Goal: Task Accomplishment & Management: Use online tool/utility

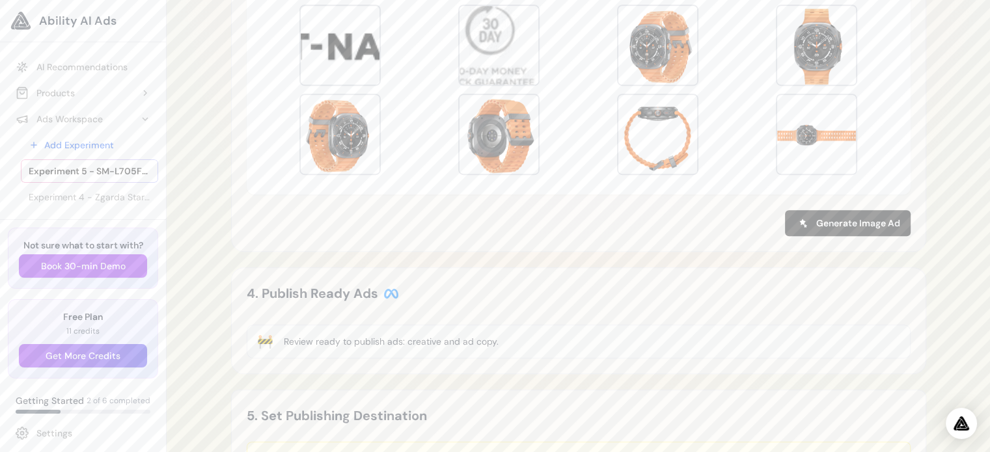
scroll to position [878, 0]
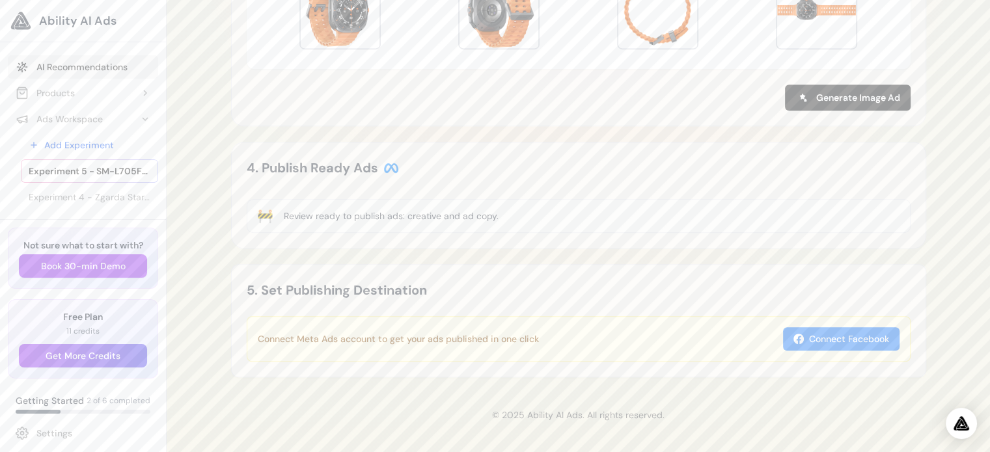
click at [51, 66] on link "AI Recommendations" at bounding box center [83, 66] width 150 height 23
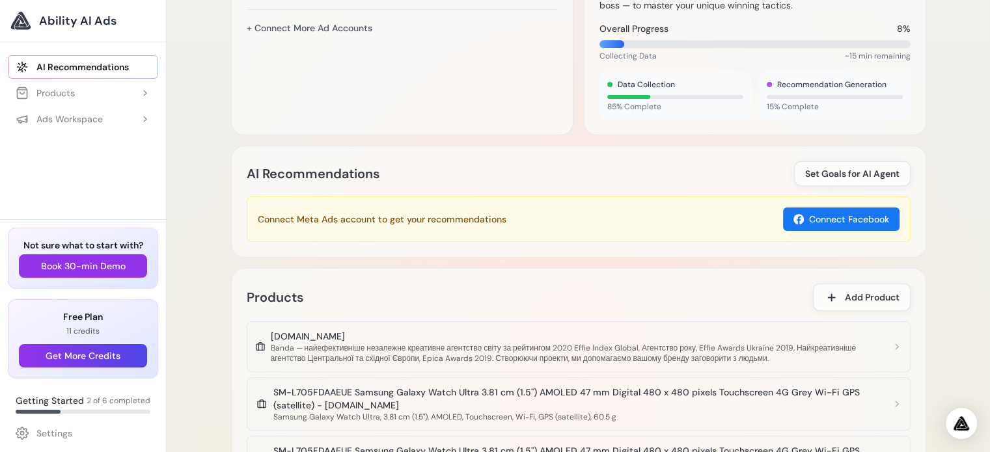
scroll to position [260, 0]
click at [60, 400] on span "Getting Started" at bounding box center [50, 401] width 68 height 13
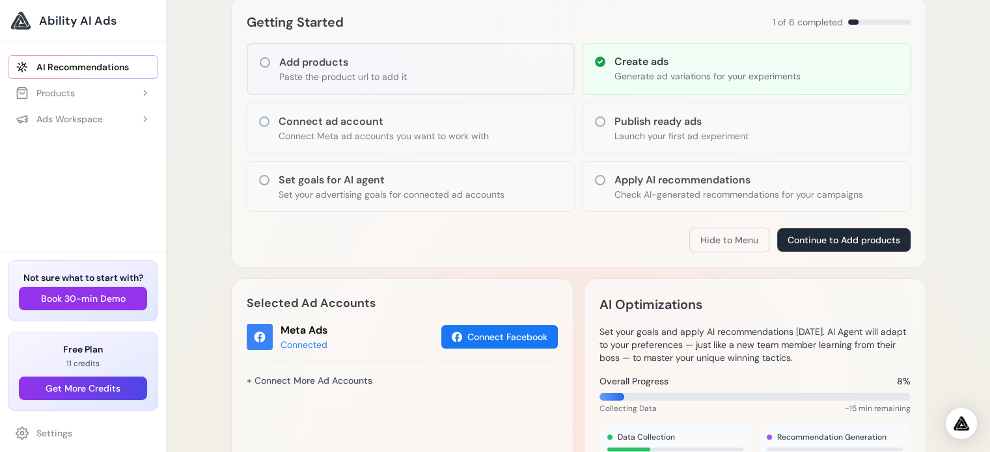
scroll to position [195, 0]
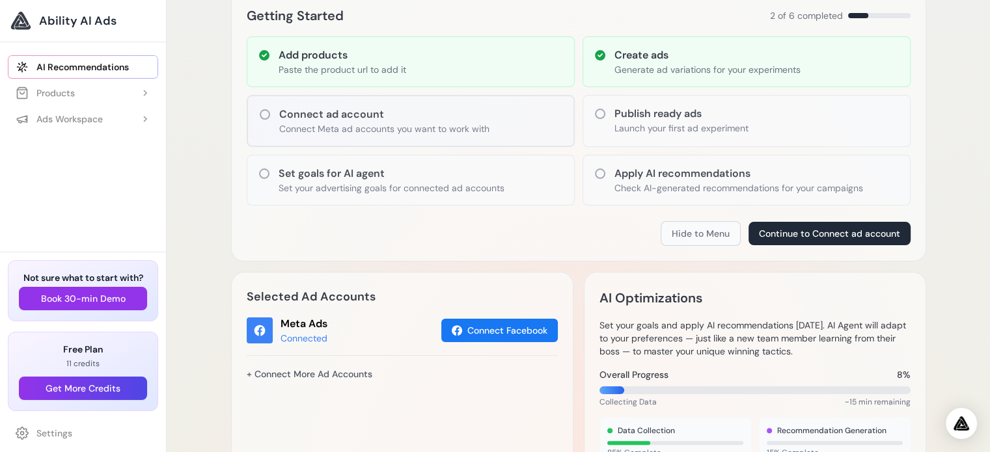
click at [701, 231] on button "Hide to Menu" at bounding box center [701, 233] width 80 height 25
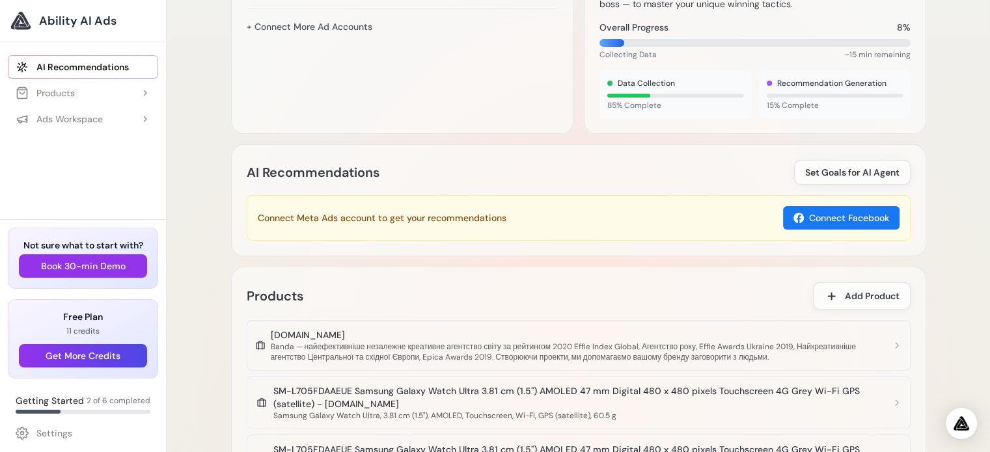
scroll to position [0, 0]
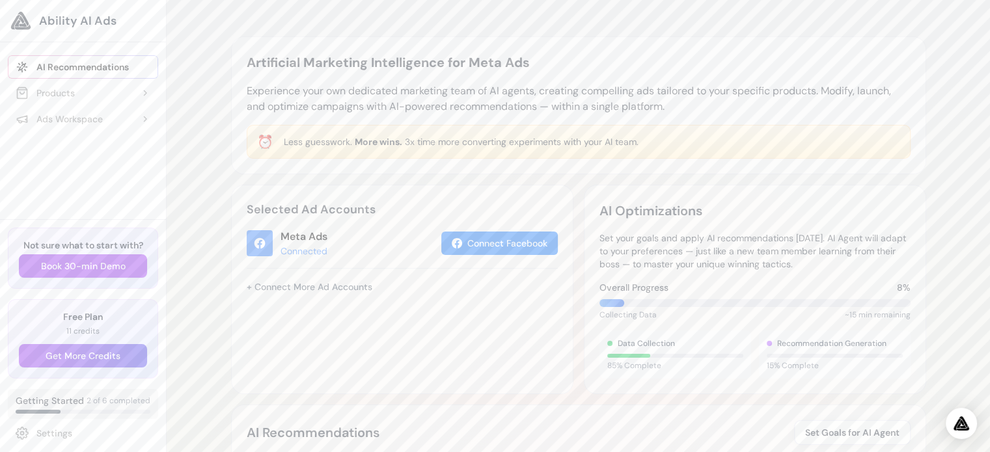
click at [34, 398] on span "Getting Started" at bounding box center [50, 401] width 68 height 13
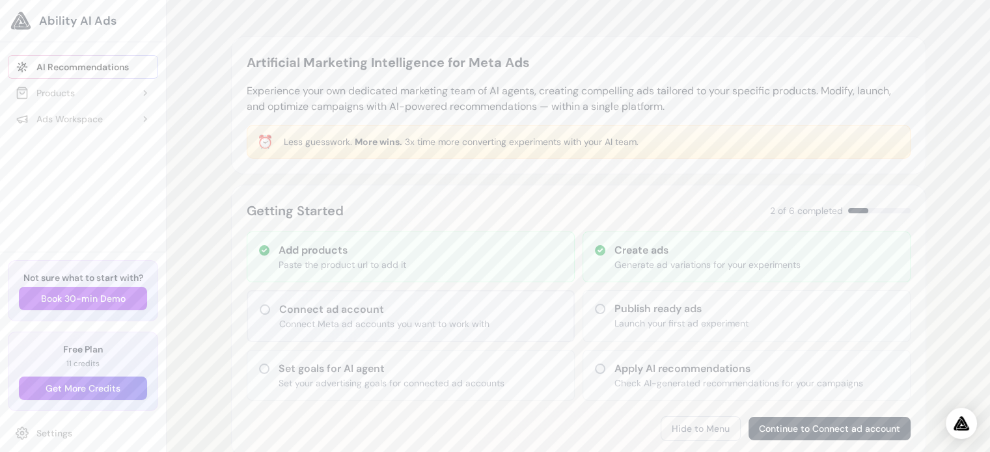
click at [704, 426] on button "Hide to Menu" at bounding box center [701, 429] width 80 height 25
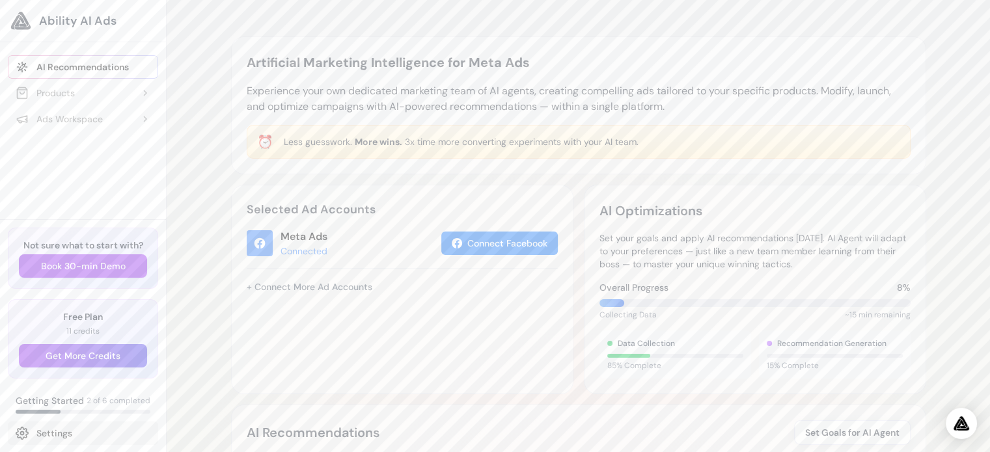
click at [114, 428] on link "Settings" at bounding box center [83, 433] width 150 height 23
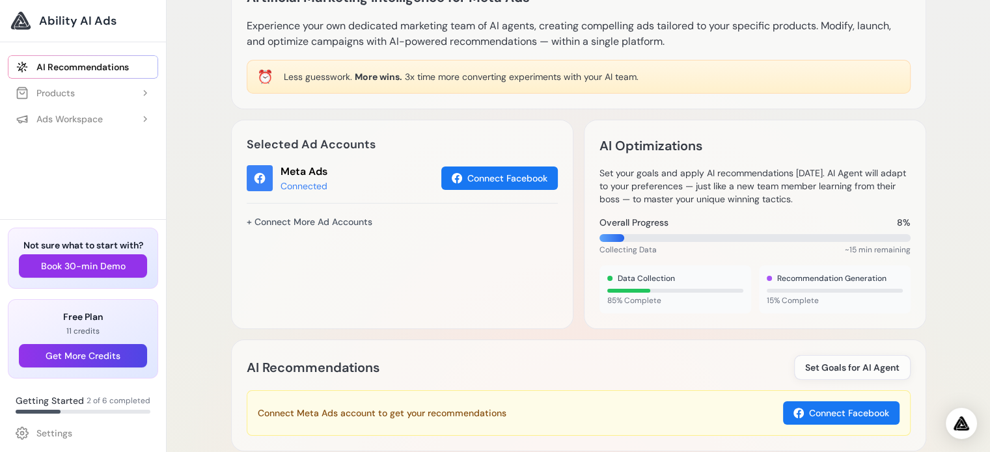
scroll to position [130, 0]
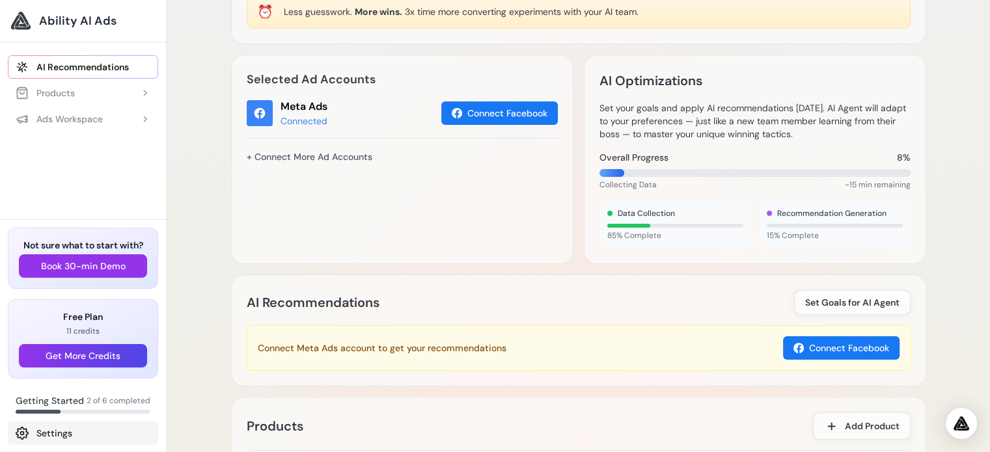
click at [64, 432] on link "Settings" at bounding box center [83, 433] width 150 height 23
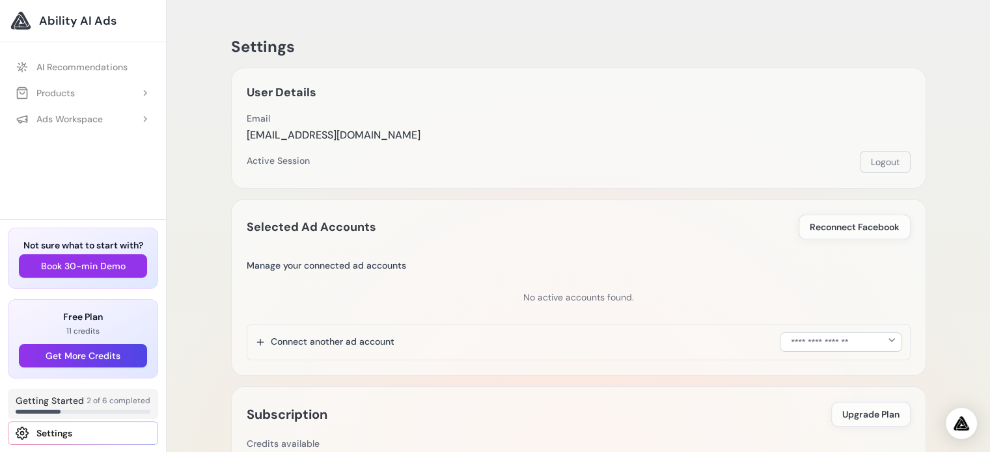
click at [94, 398] on span "2 of 6 completed" at bounding box center [119, 401] width 64 height 10
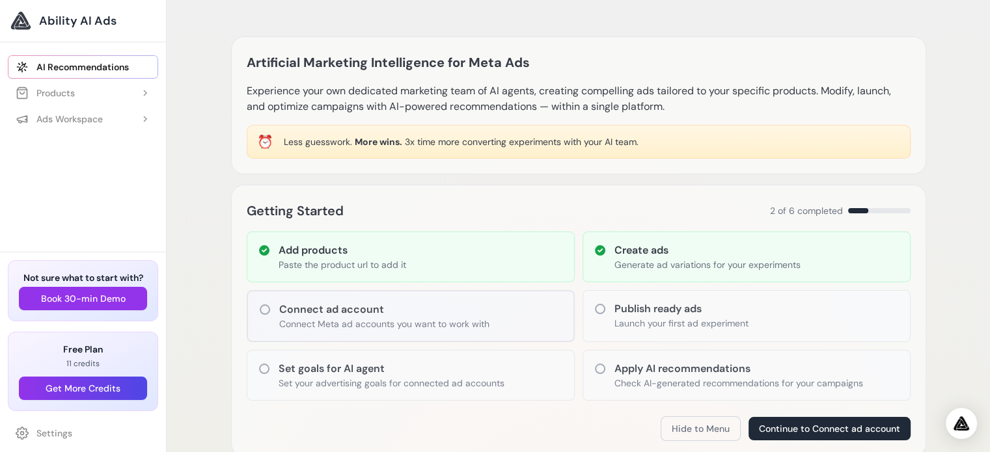
click at [52, 20] on span "Ability AI Ads" at bounding box center [77, 21] width 77 height 18
click at [76, 91] on button "Products" at bounding box center [83, 92] width 150 height 23
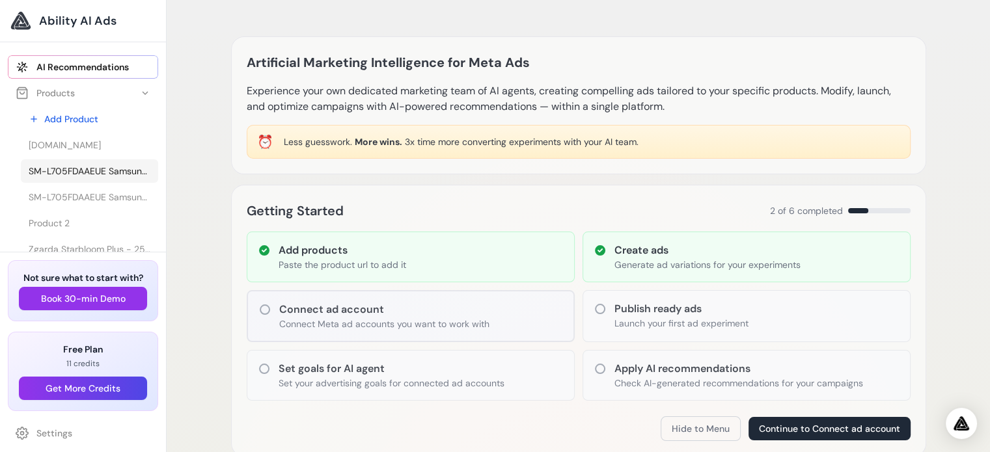
click at [61, 169] on span "SM-L705FDAAEUE Samsung Galaxy Watch Ultra 3.81 cm (1.5") AMOLED 47 mm Digital 4…" at bounding box center [90, 171] width 122 height 13
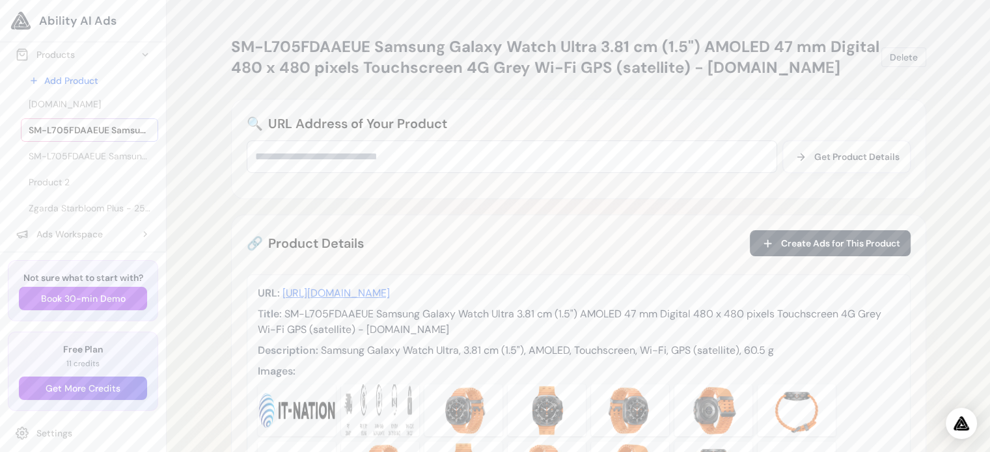
scroll to position [39, 0]
click at [62, 234] on div "Ads Workspace" at bounding box center [59, 233] width 87 height 13
click at [42, 152] on span "SM-L705FDAAEUE Samsung Galaxy Watch Ultra 3.81 cm (1.5") AMOLED 47 mm Digital 4…" at bounding box center [90, 155] width 122 height 13
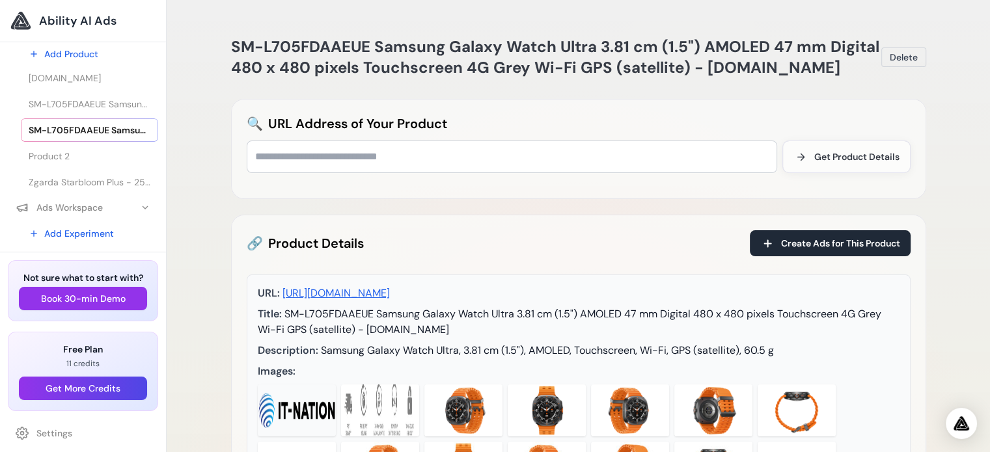
scroll to position [3, 0]
click at [83, 232] on link "Add Experiment" at bounding box center [89, 233] width 137 height 23
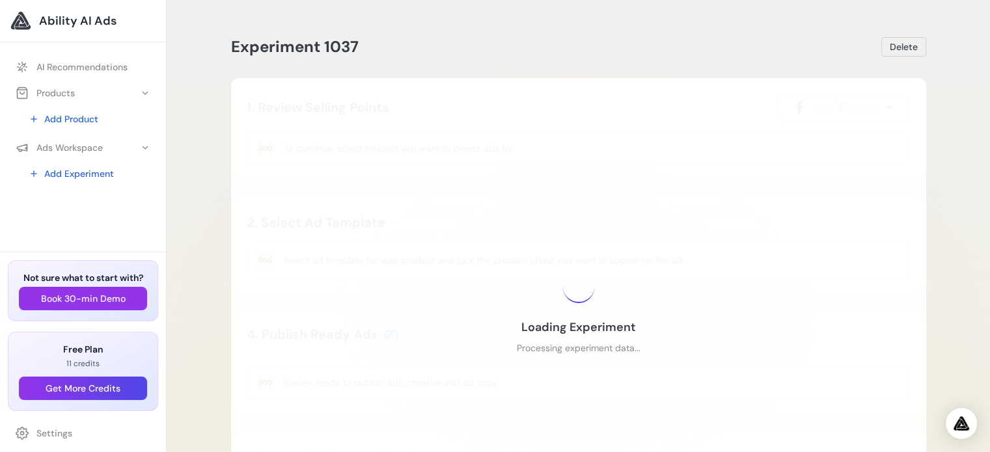
click at [160, 164] on ul "AI Recommendations Products Add Product" at bounding box center [83, 122] width 166 height 148
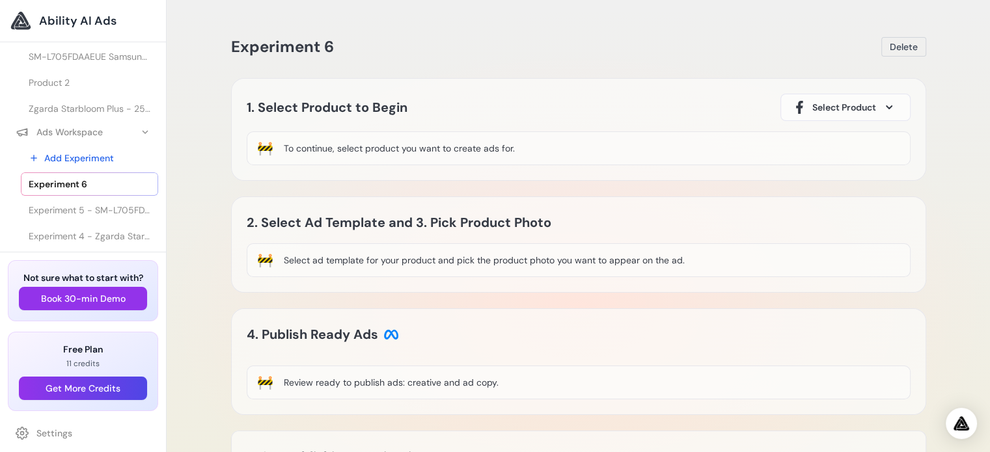
scroll to position [185, 0]
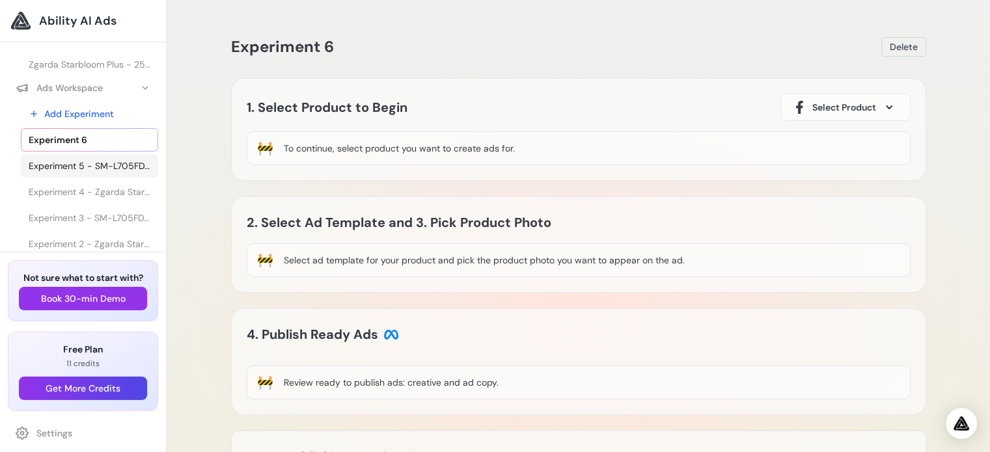
click at [87, 163] on span "Experiment 5 - SM-L705FDAAEUE Samsung Galaxy Watch Ultra 3.81 cm (1.5") AMOLED …" at bounding box center [90, 166] width 122 height 13
